Goal: Transaction & Acquisition: Purchase product/service

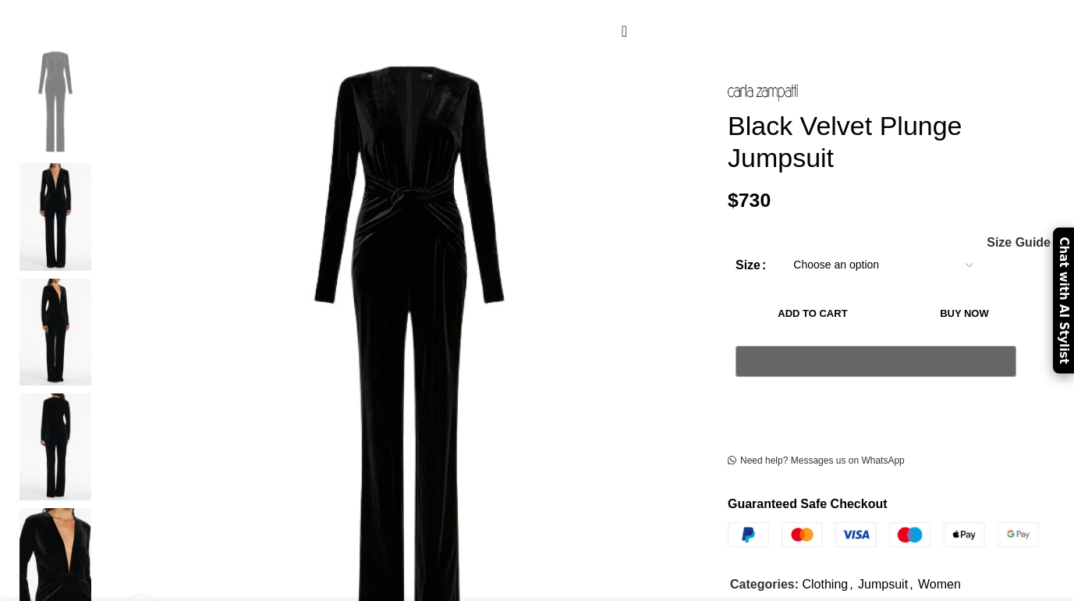
scroll to position [268, 0]
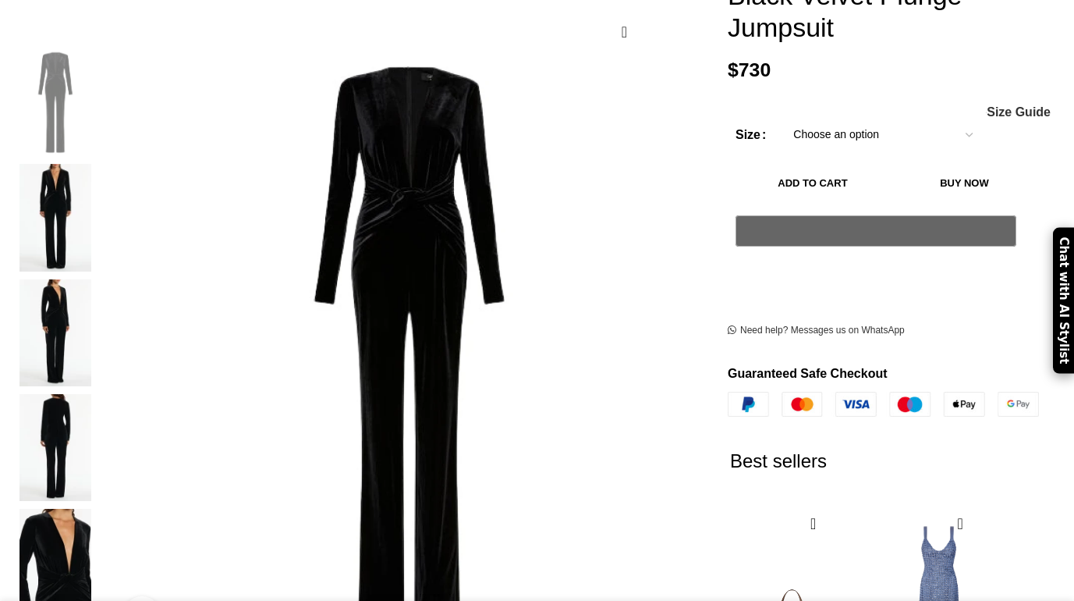
click at [103, 286] on img at bounding box center [55, 332] width 95 height 107
click at [103, 394] on img at bounding box center [55, 447] width 95 height 107
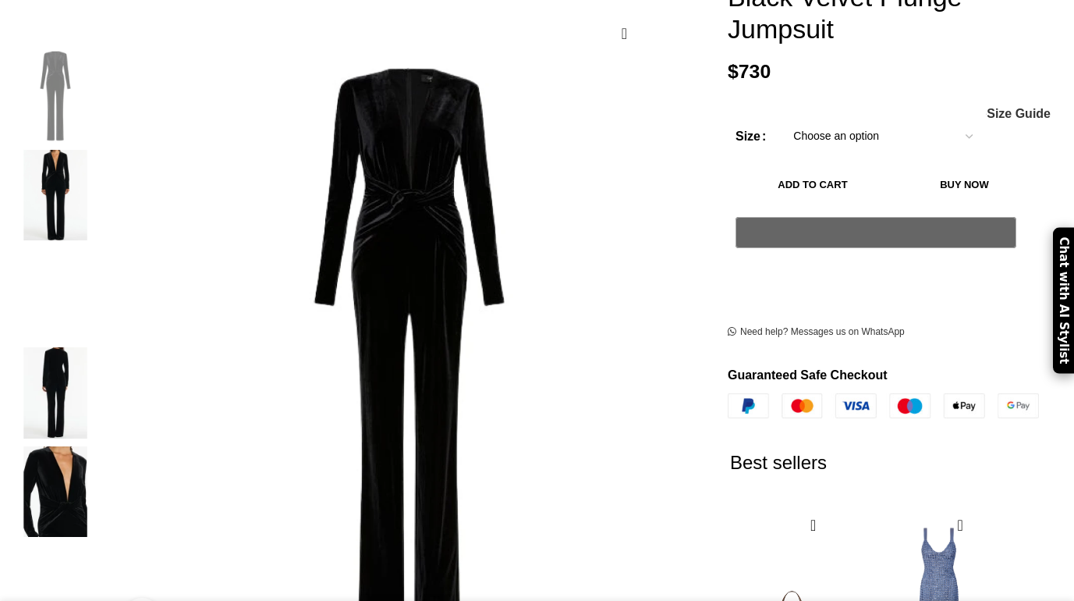
click at [103, 193] on img "2 / 5" at bounding box center [55, 195] width 95 height 91
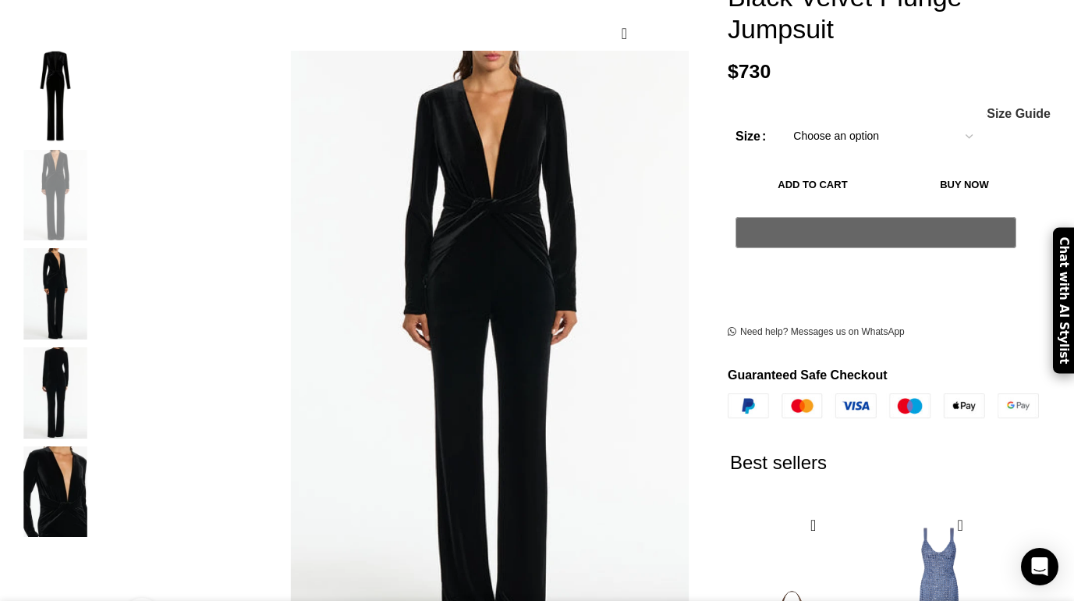
click at [103, 268] on img "3 / 5" at bounding box center [55, 293] width 95 height 91
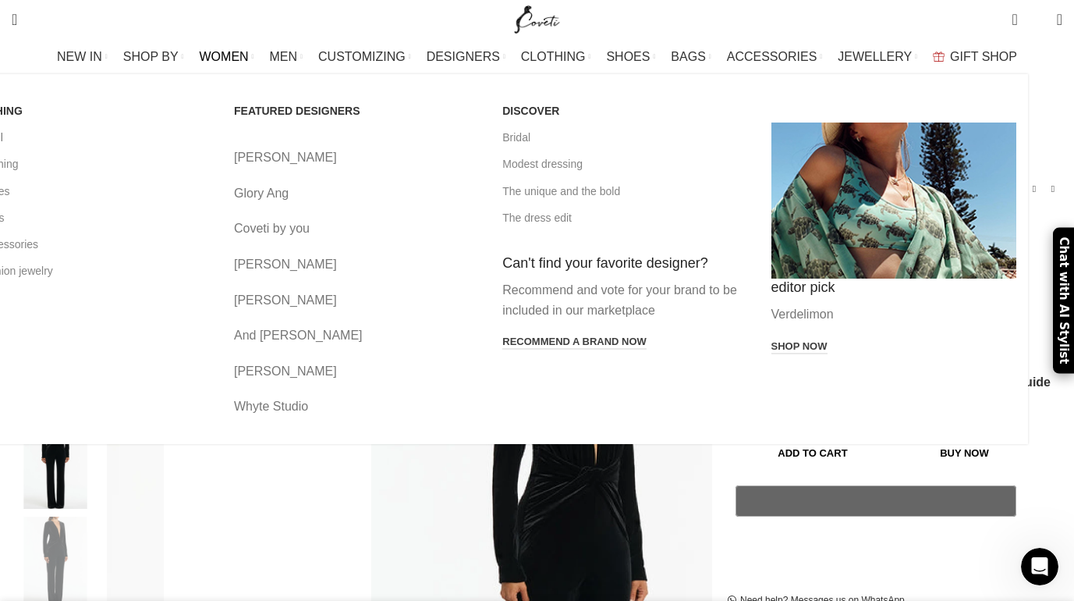
scroll to position [0, 328]
click at [119, 166] on link "All clothing" at bounding box center [88, 164] width 245 height 27
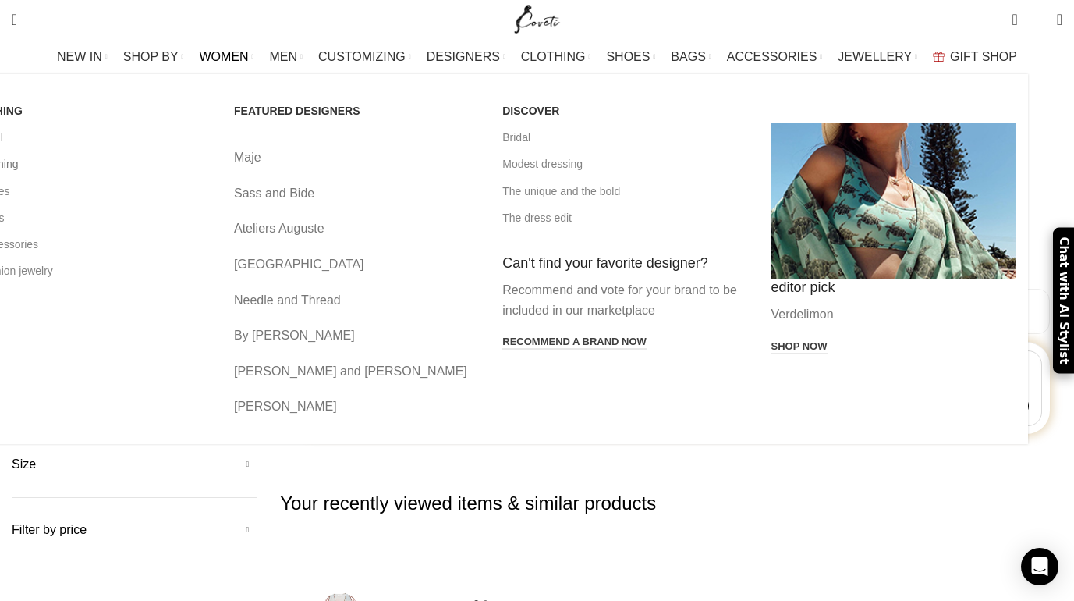
click at [113, 163] on link "All clothing" at bounding box center [88, 164] width 245 height 27
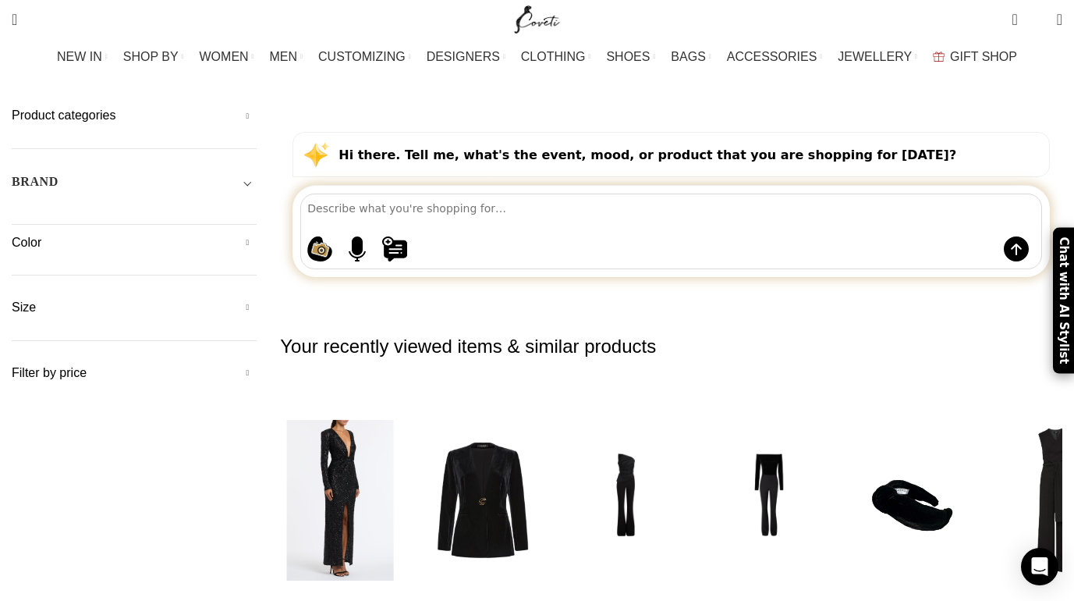
scroll to position [158, 0]
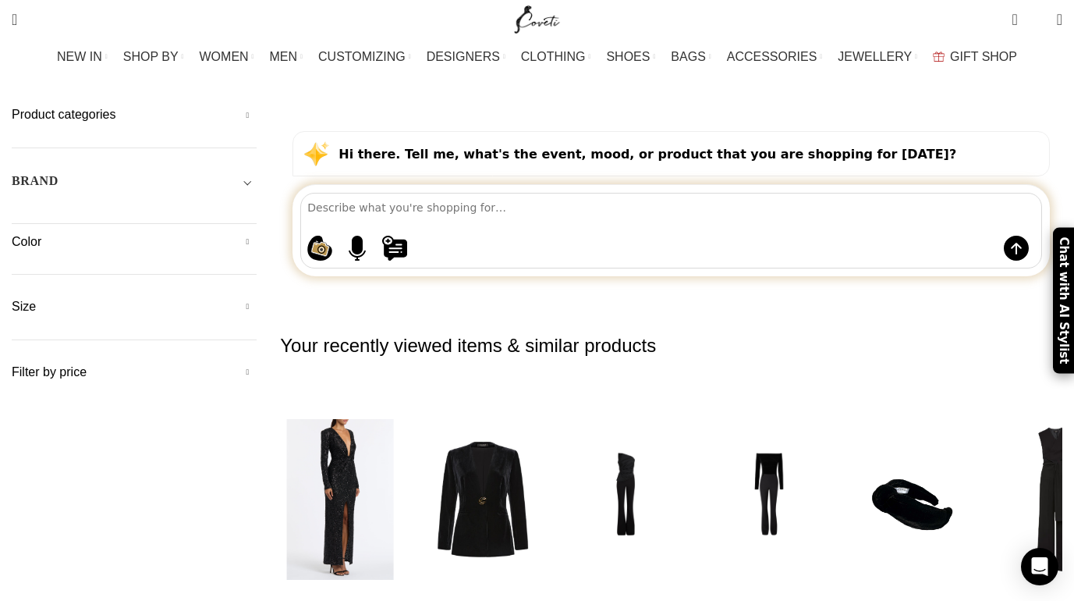
click at [382, 402] on img "2 / 30" at bounding box center [339, 498] width 123 height 193
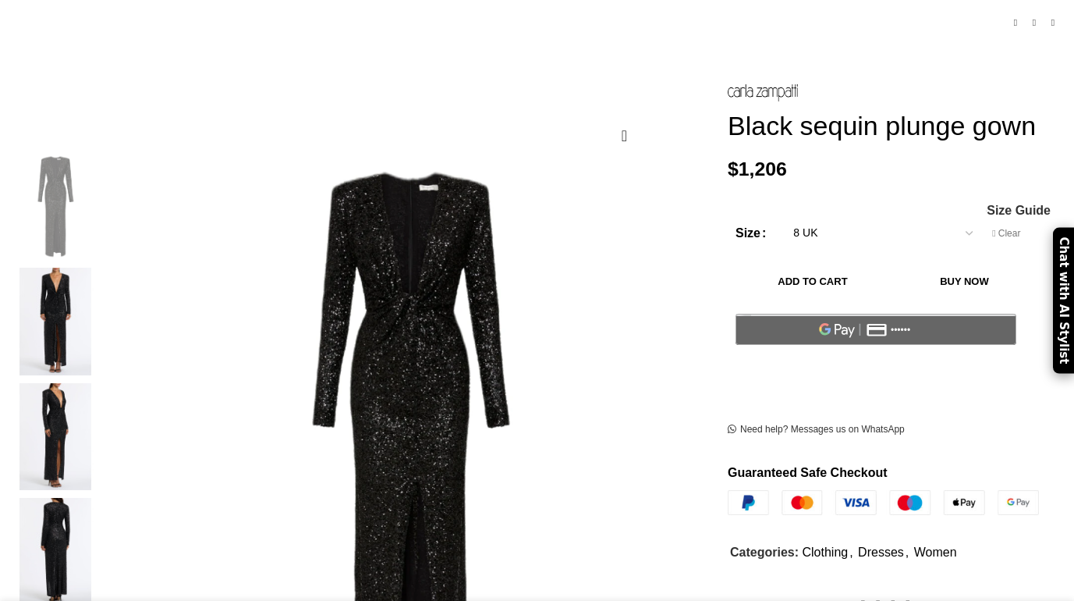
scroll to position [180, 0]
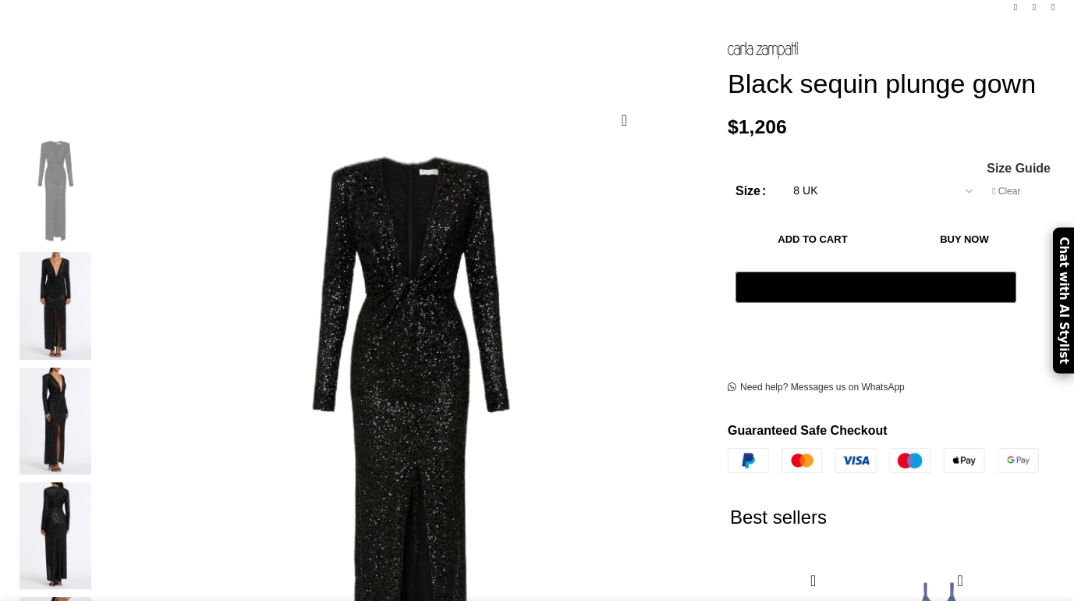
click at [103, 367] on img at bounding box center [55, 420] width 95 height 107
click at [103, 482] on img at bounding box center [55, 535] width 95 height 107
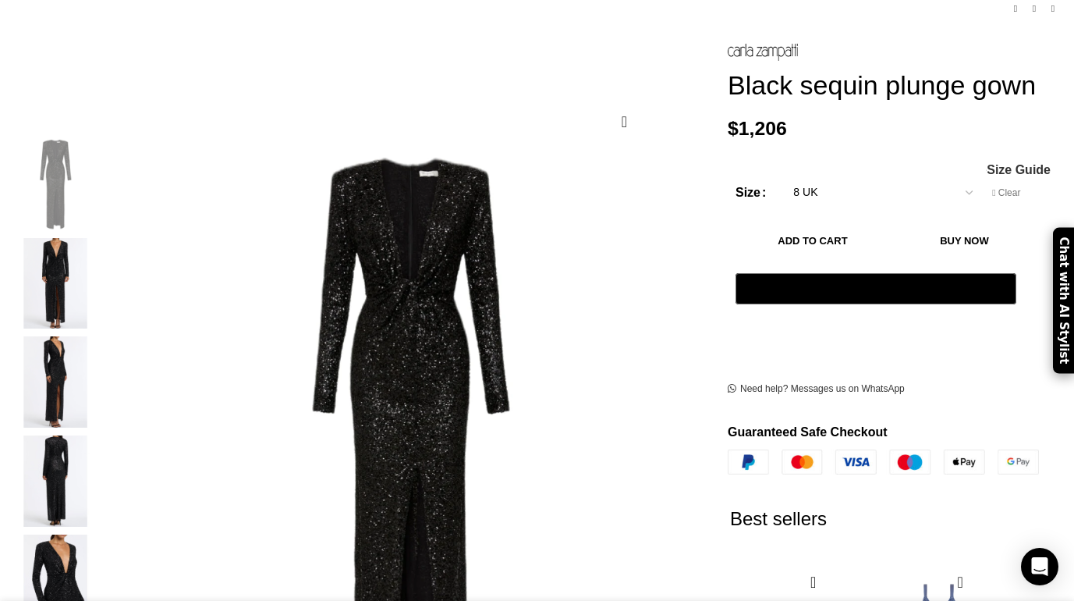
click at [100, 534] on img "5 / 7" at bounding box center [55, 579] width 95 height 91
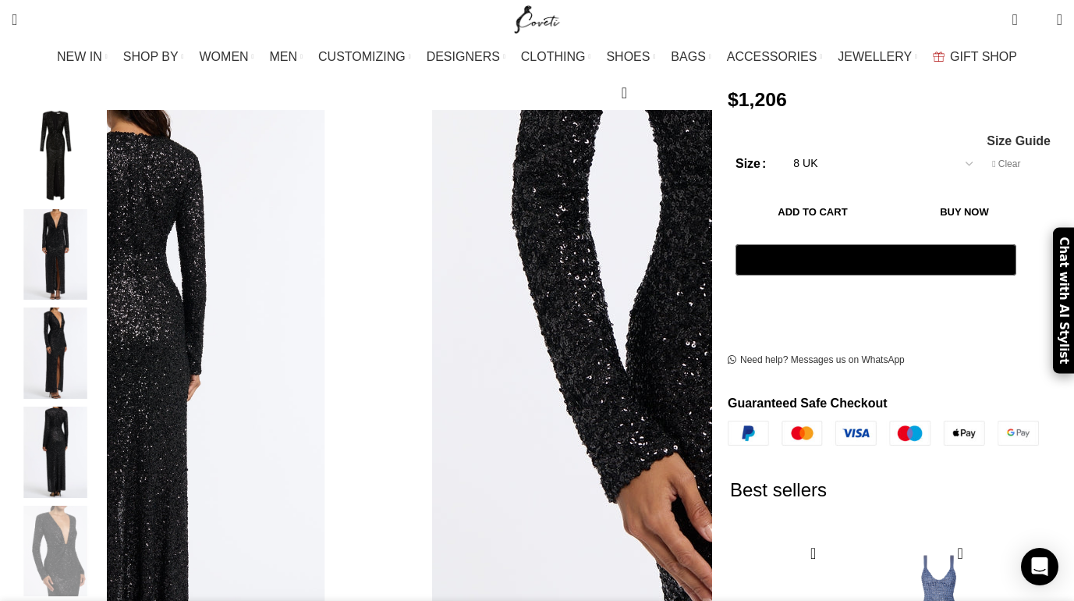
scroll to position [131, 0]
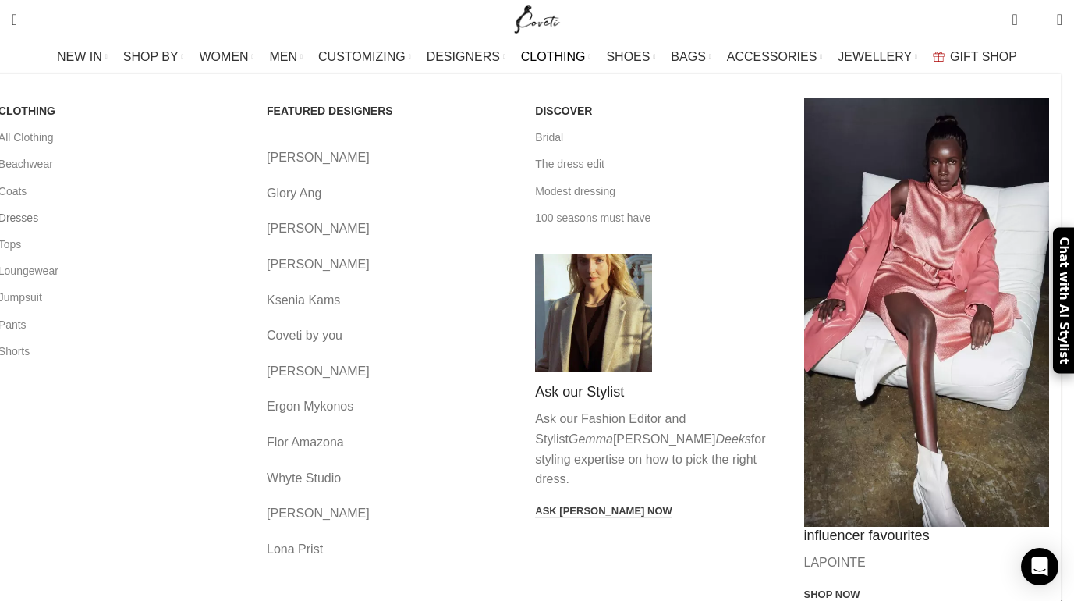
click at [101, 222] on link "Dresses" at bounding box center [120, 217] width 245 height 27
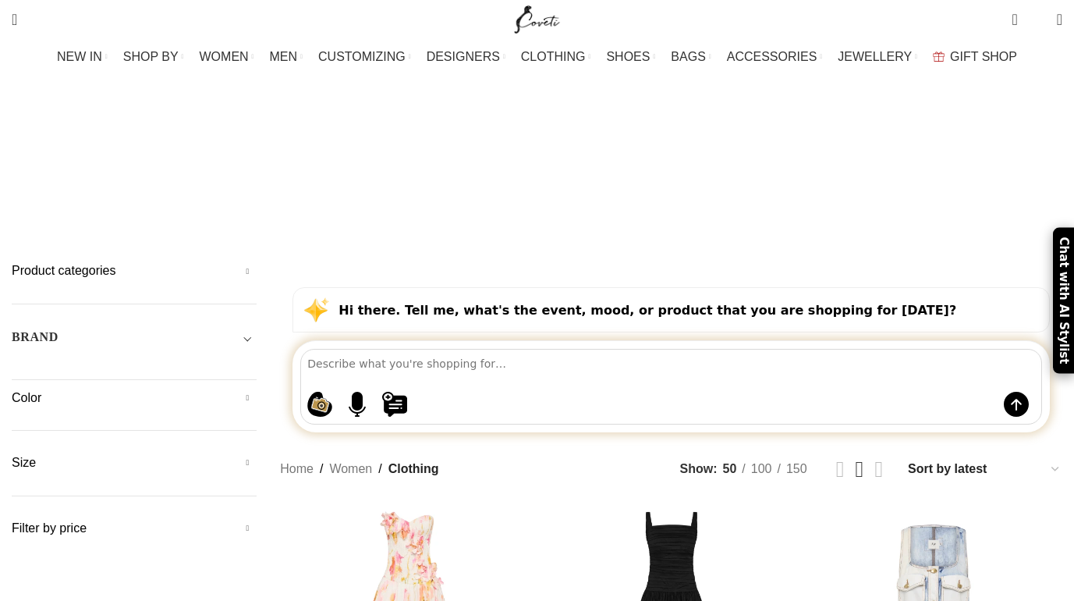
click at [98, 262] on div "Product categories Custom Products 822 Men Men Accessories Cases Men Belts Men …" at bounding box center [134, 399] width 245 height 275
click at [257, 389] on h5 "Color" at bounding box center [134, 397] width 245 height 17
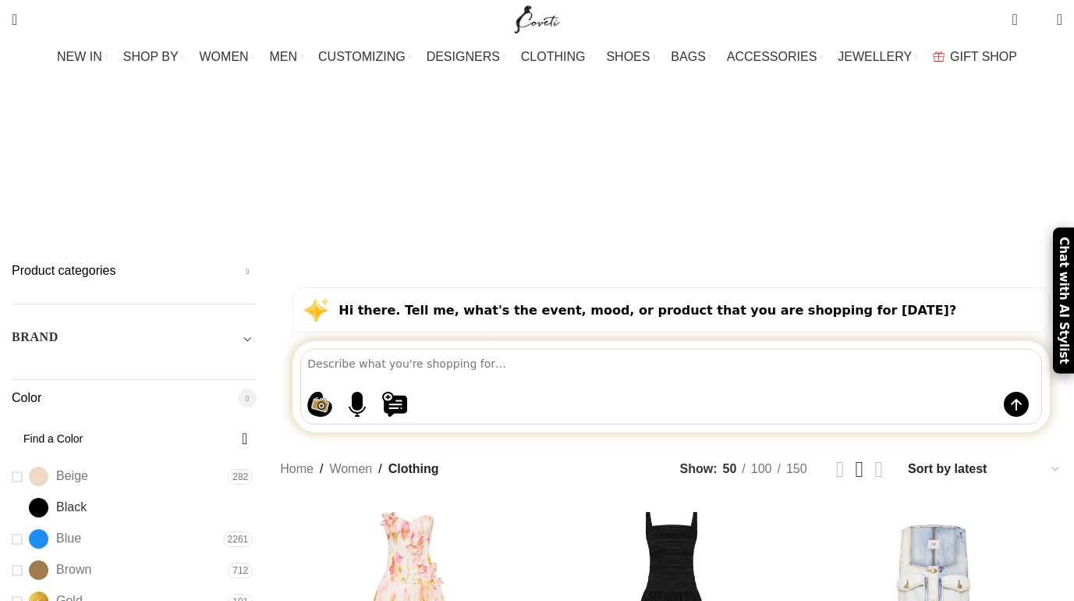
click at [78, 494] on link "Black Black" at bounding box center [115, 507] width 207 height 27
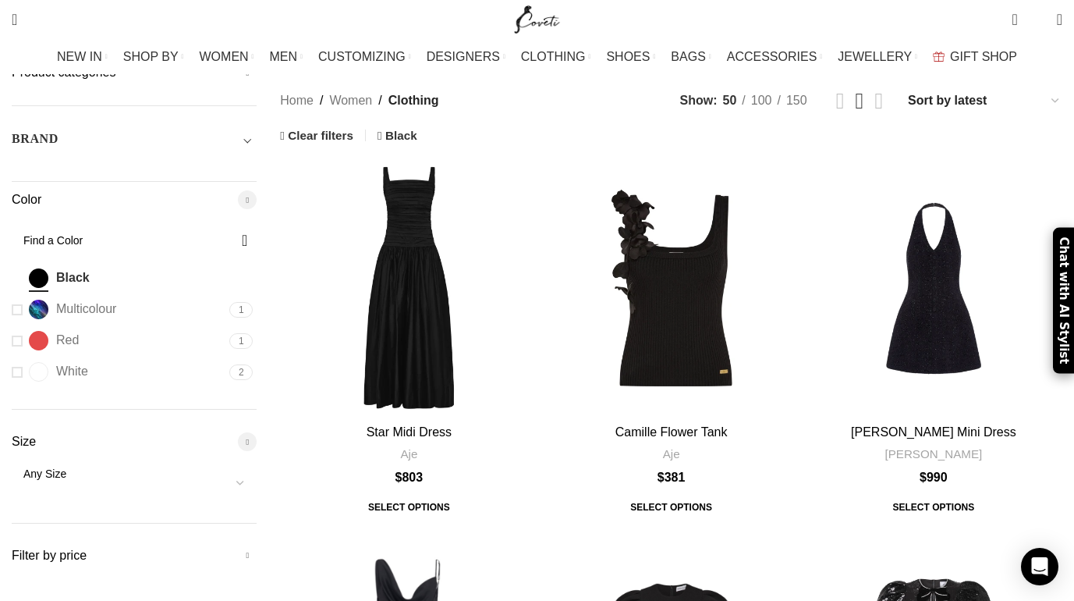
scroll to position [204, 0]
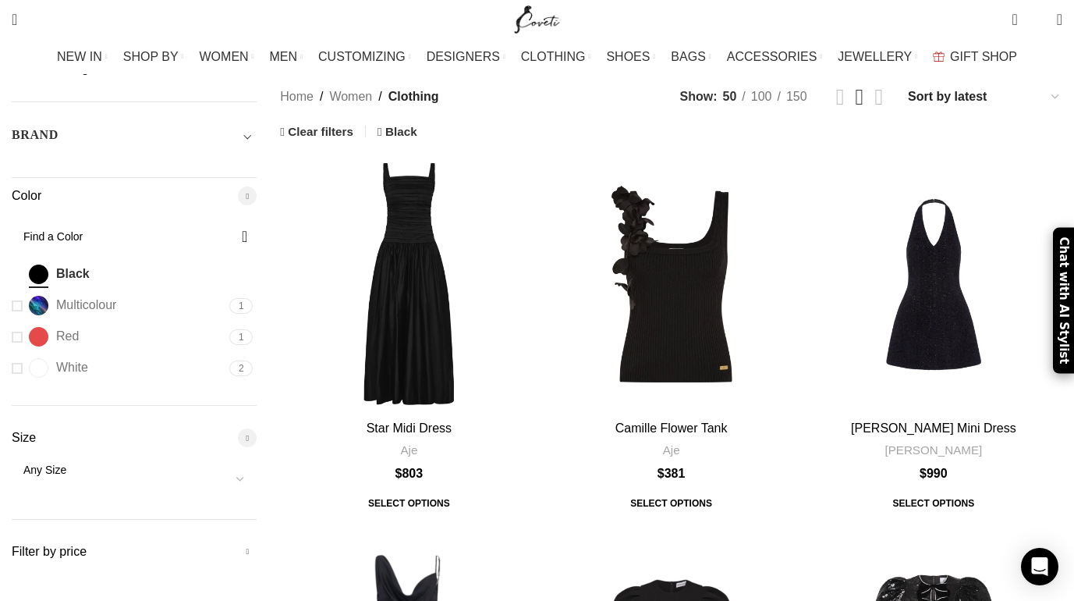
click at [257, 463] on span at bounding box center [240, 479] width 33 height 33
select select "m"
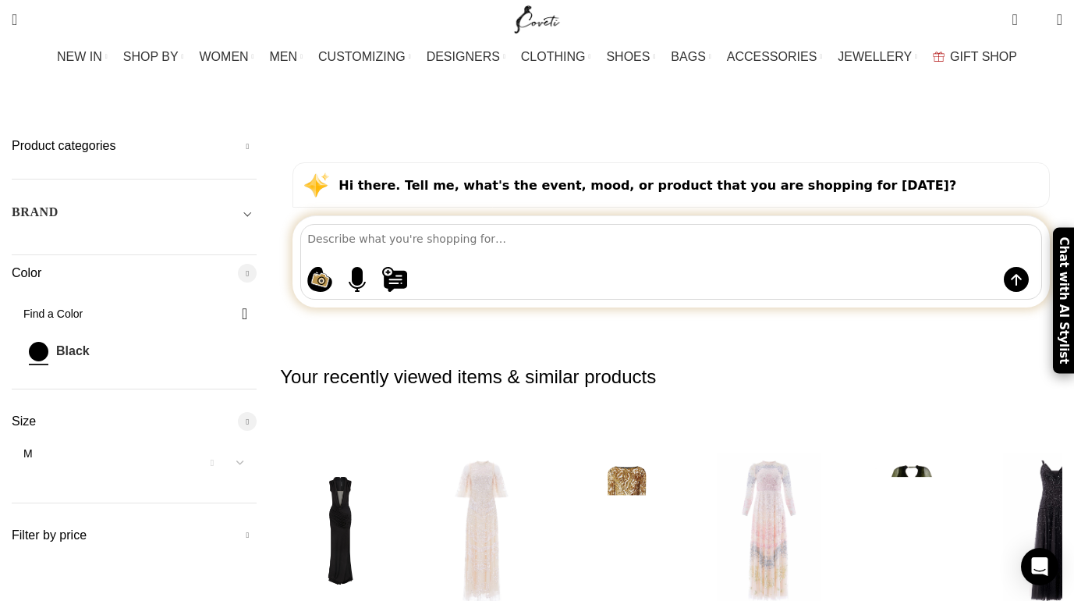
scroll to position [133, 0]
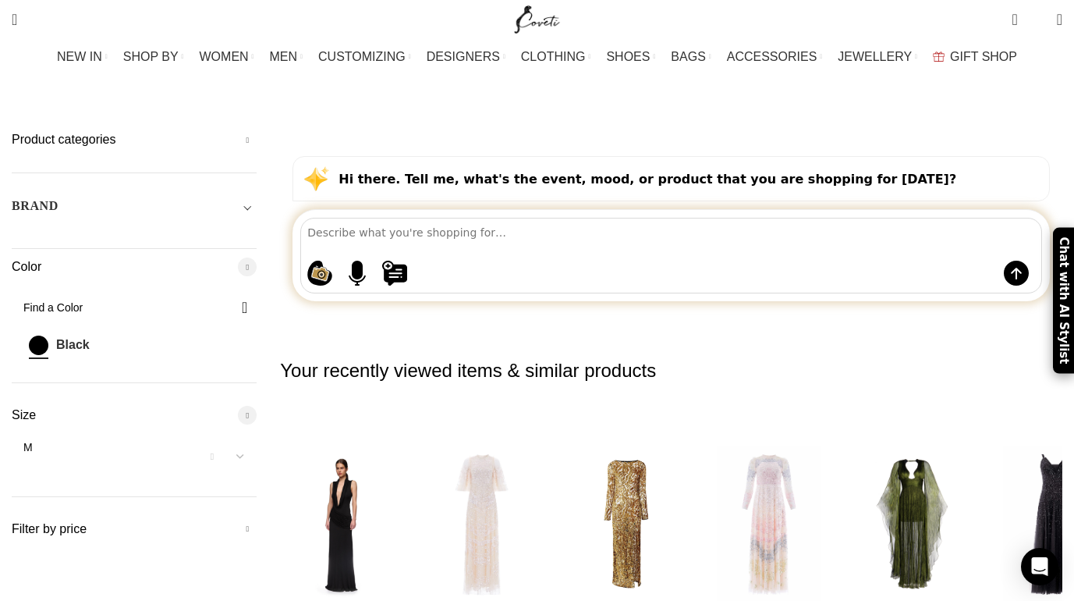
click at [377, 427] on img "2 / 30" at bounding box center [339, 523] width 123 height 193
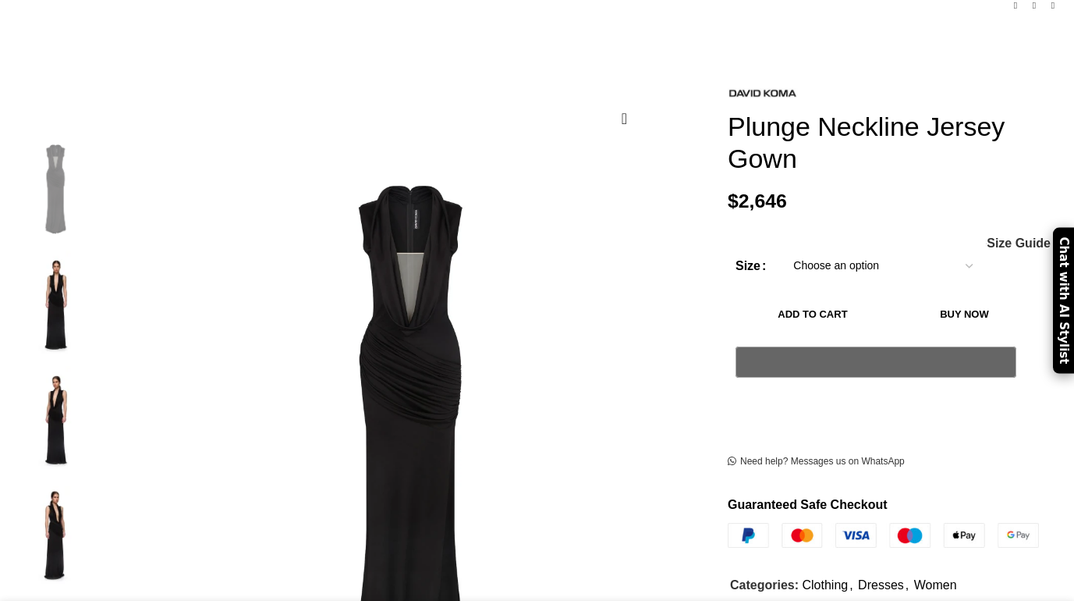
scroll to position [195, 0]
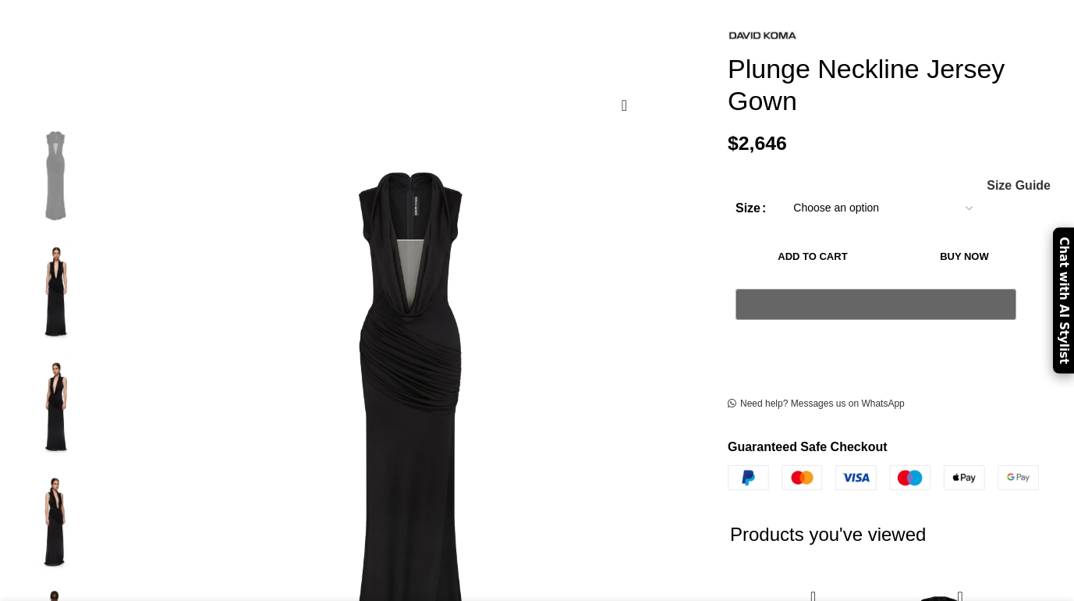
click at [103, 277] on img at bounding box center [55, 290] width 95 height 107
click at [103, 353] on img at bounding box center [55, 406] width 95 height 107
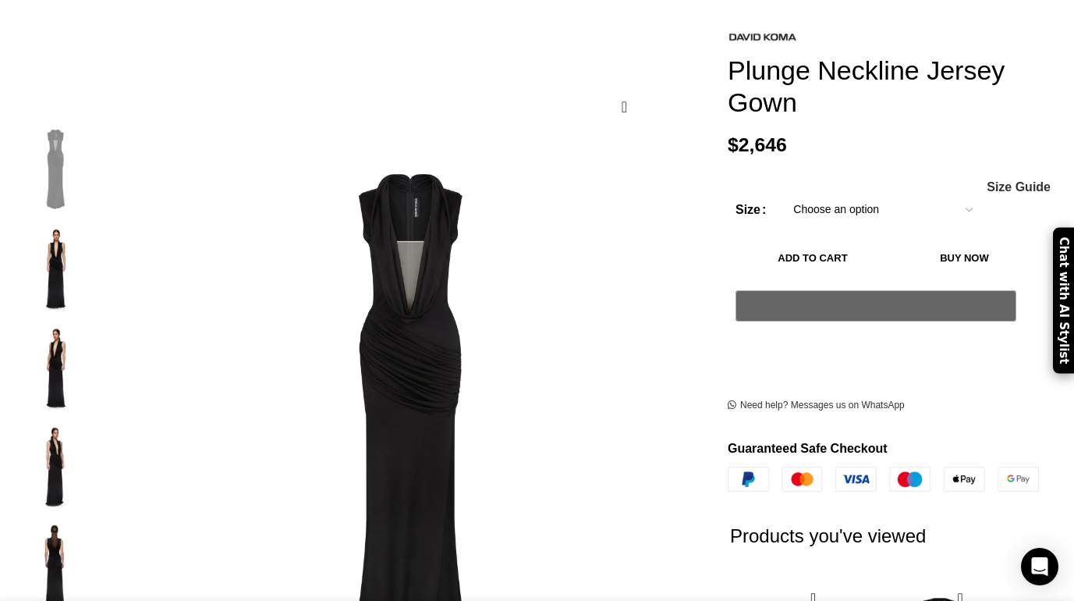
click at [103, 452] on img "4 / 5" at bounding box center [55, 465] width 95 height 91
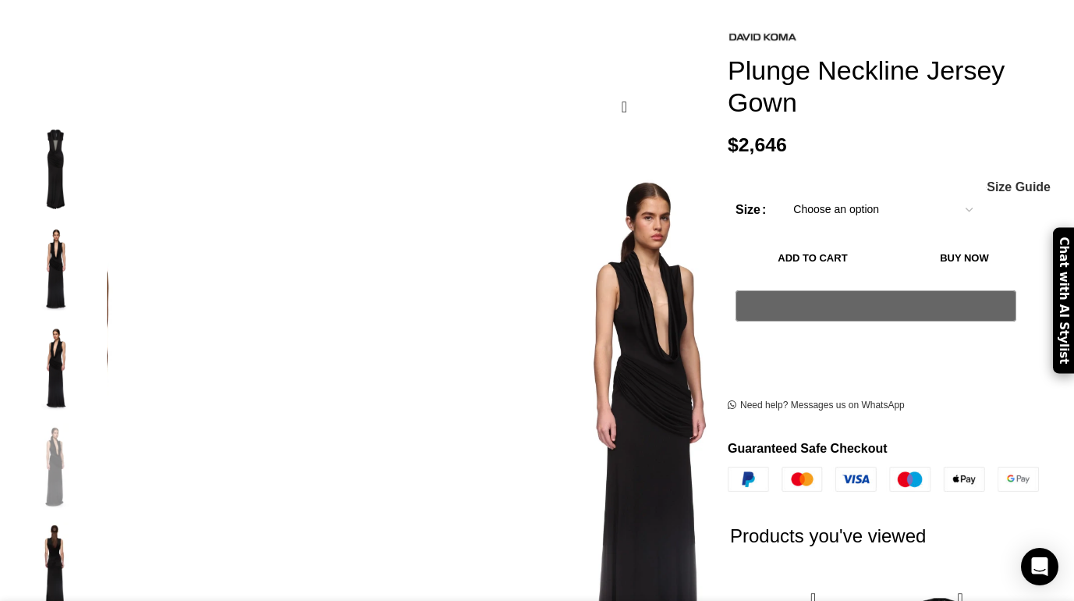
click at [103, 544] on img "5 / 5" at bounding box center [55, 564] width 95 height 91
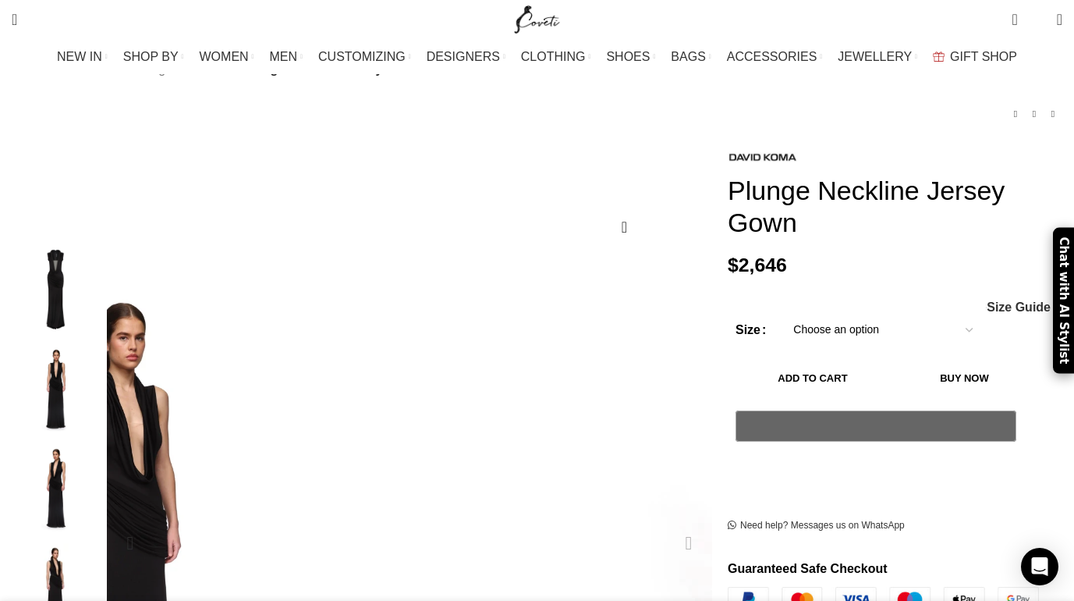
scroll to position [0, 0]
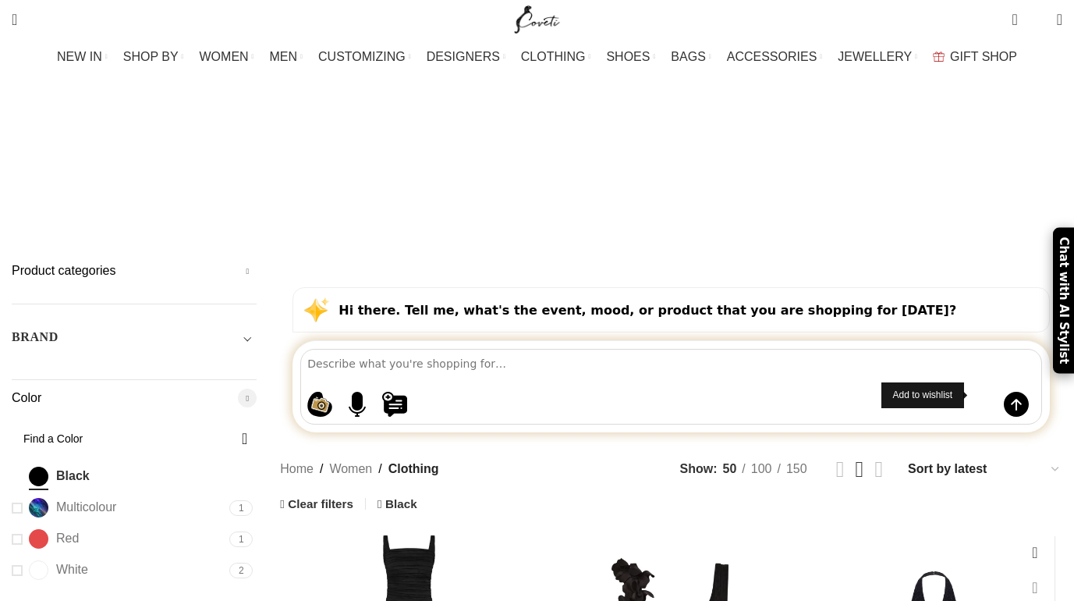
click at [1016, 570] on link "Add to wishlist" at bounding box center [1035, 587] width 39 height 35
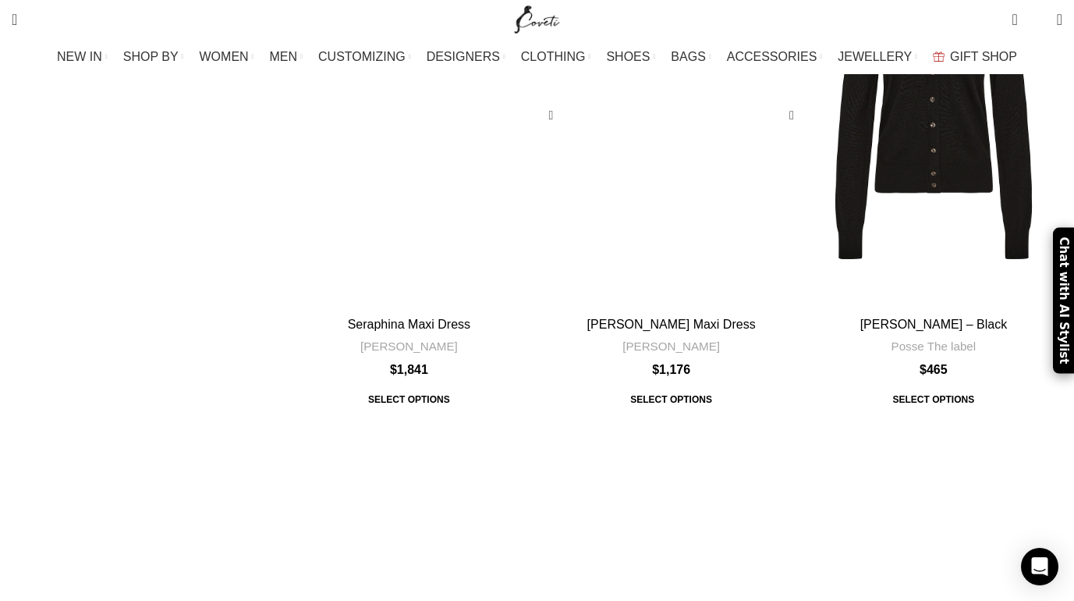
scroll to position [6143, 0]
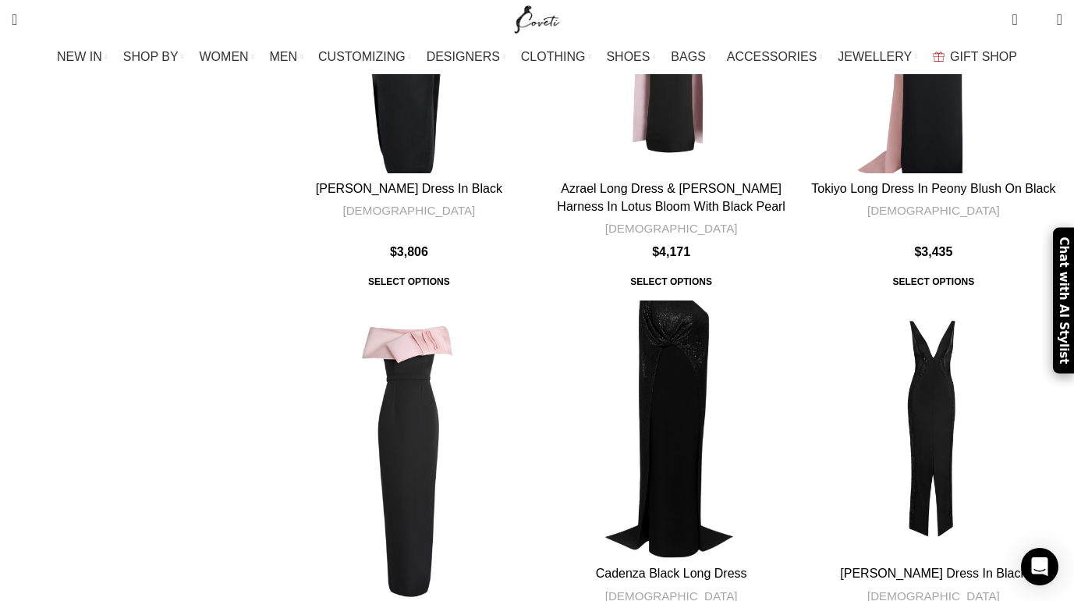
scroll to position [5821, 0]
